Goal: Use online tool/utility: Utilize a website feature to perform a specific function

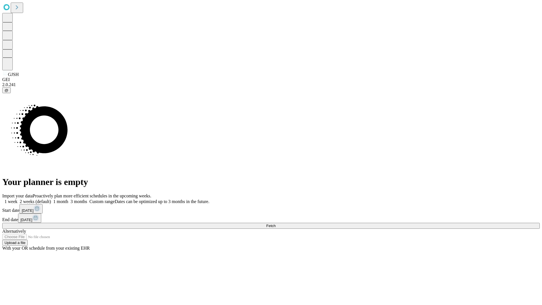
click at [276, 224] on span "Fetch" at bounding box center [270, 226] width 9 height 4
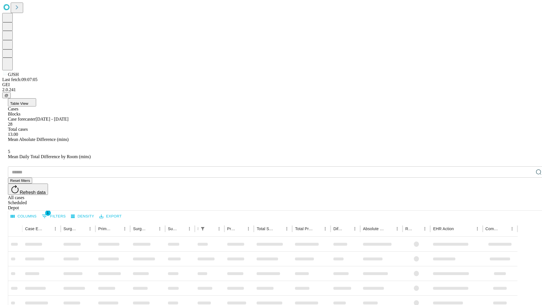
click at [28, 101] on span "Table View" at bounding box center [19, 103] width 18 height 4
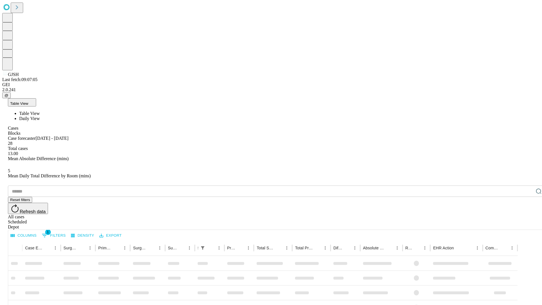
click at [40, 116] on span "Daily View" at bounding box center [29, 118] width 21 height 5
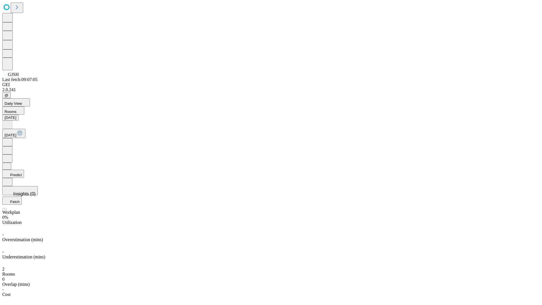
click at [24, 170] on button "Predict" at bounding box center [13, 174] width 22 height 8
